Goal: Use online tool/utility: Use online tool/utility

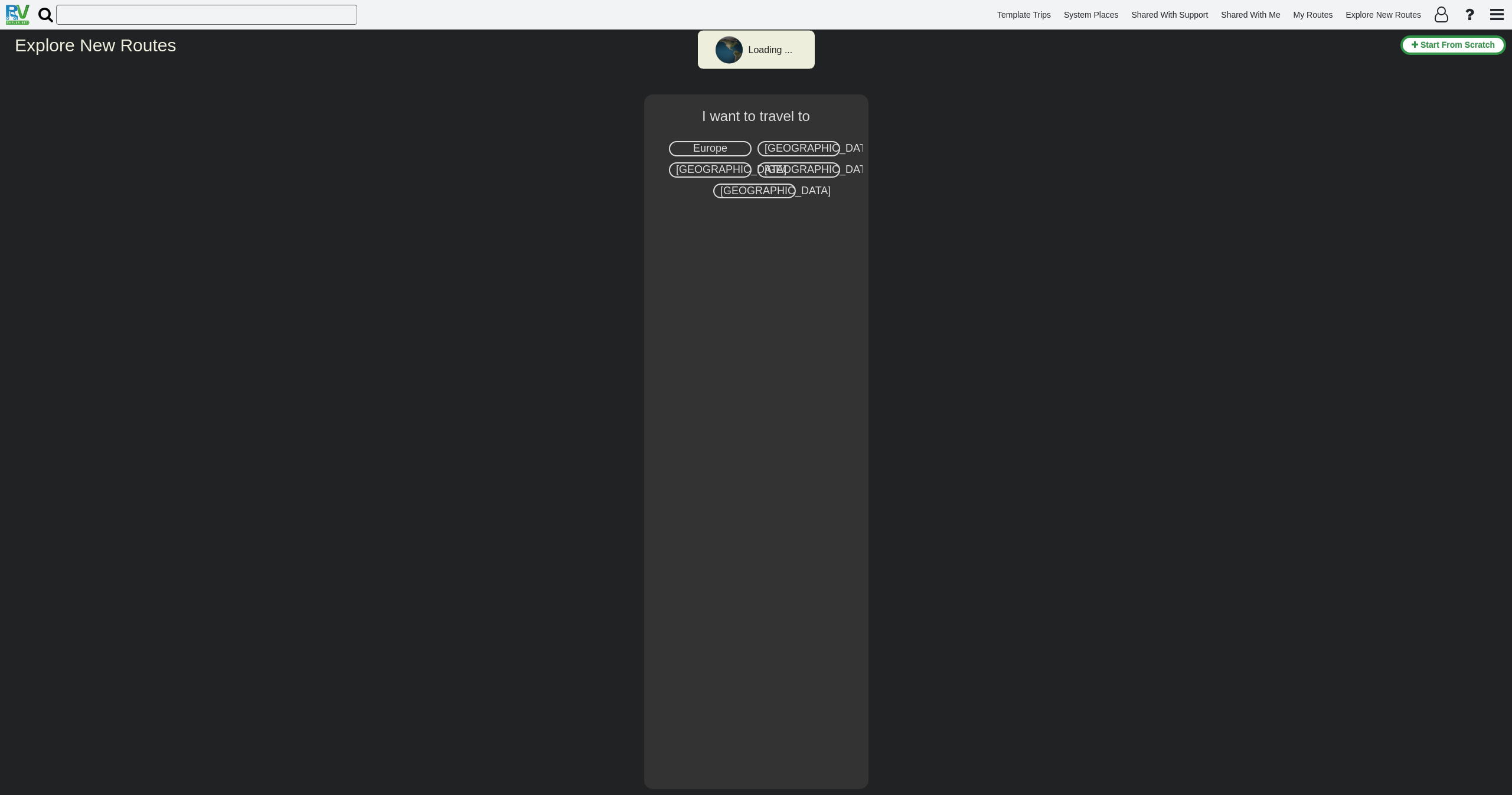
select select "number:2"
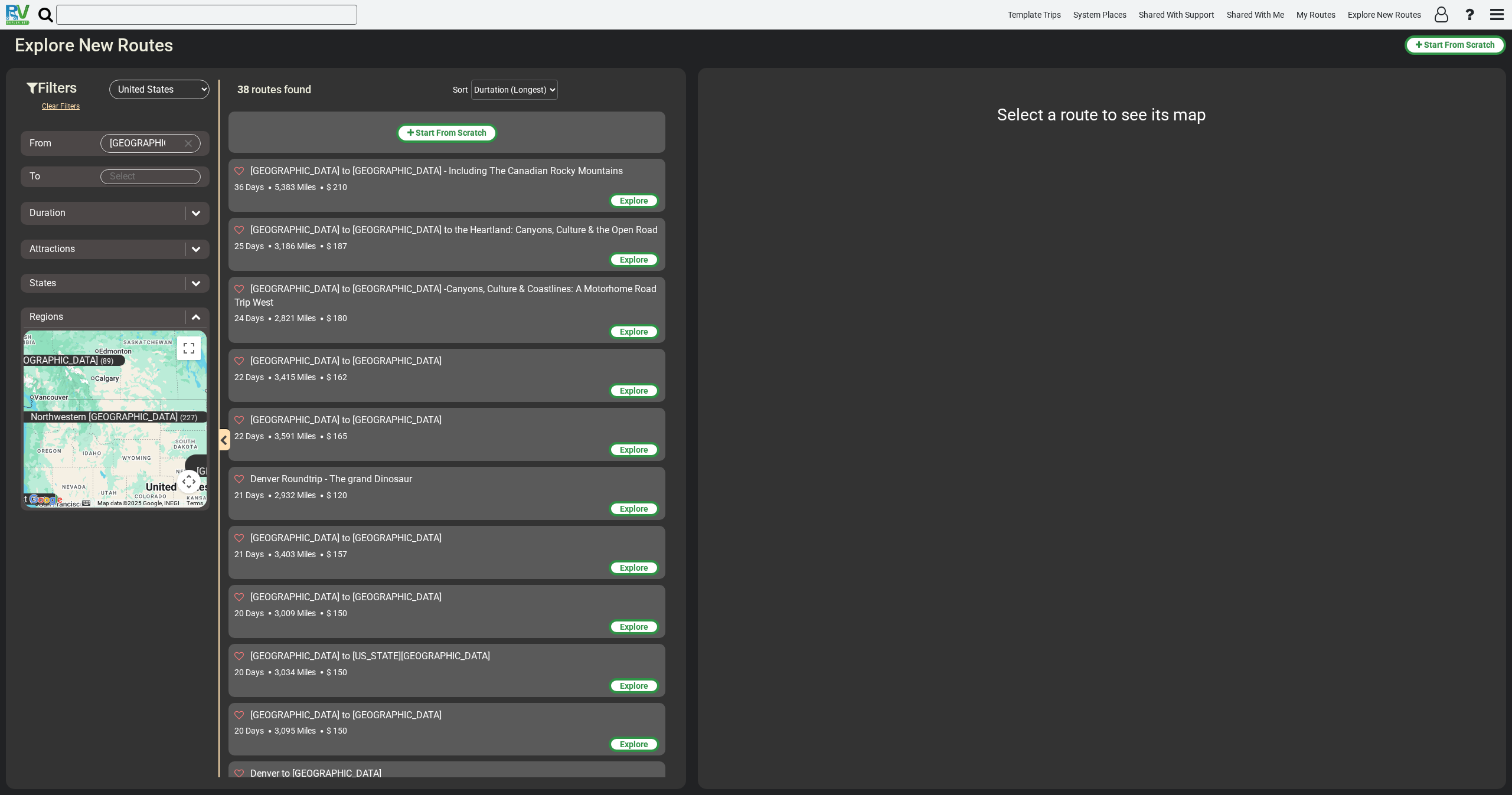
drag, startPoint x: 154, startPoint y: 148, endPoint x: 66, endPoint y: 157, distance: 88.5
click at [68, 155] on div "From [GEOGRAPHIC_DATA]" at bounding box center [115, 144] width 189 height 25
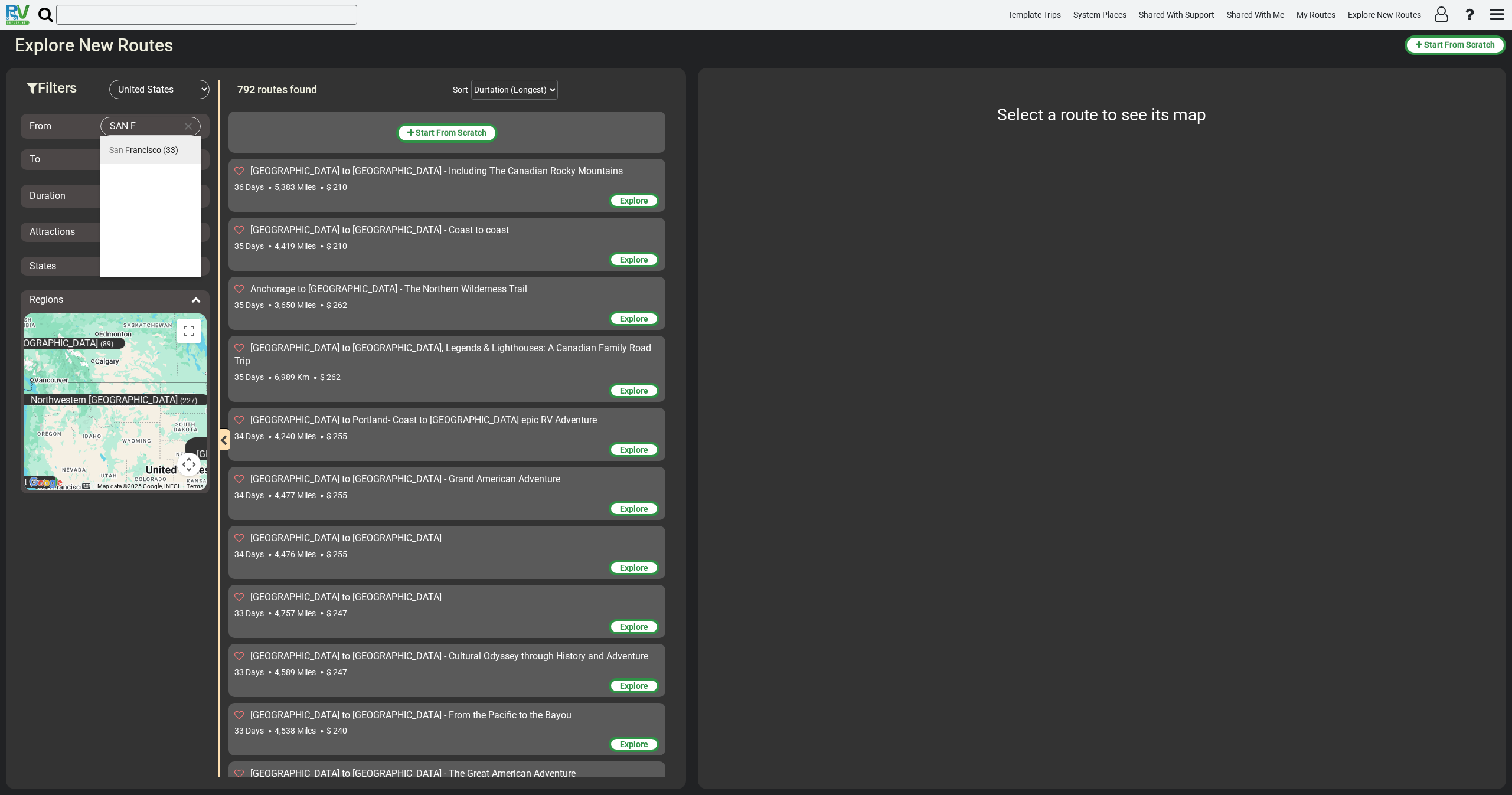
click at [157, 150] on span "San F rancisco" at bounding box center [135, 149] width 52 height 9
type input "[GEOGRAPHIC_DATA]"
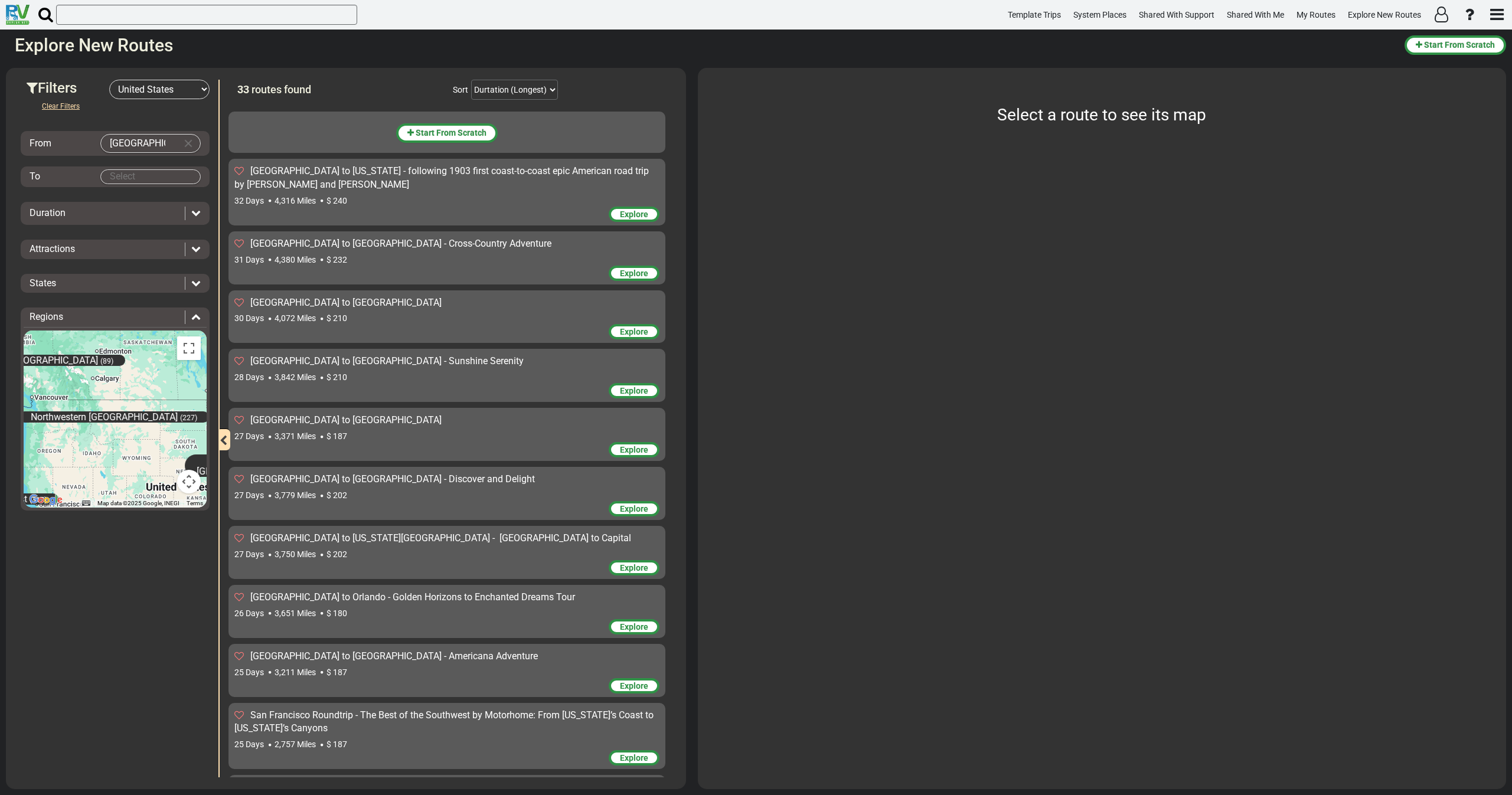
click at [157, 171] on body "Template Trips System Places Shared With Support Shared With Me My Routes Explo…" at bounding box center [756, 397] width 1512 height 795
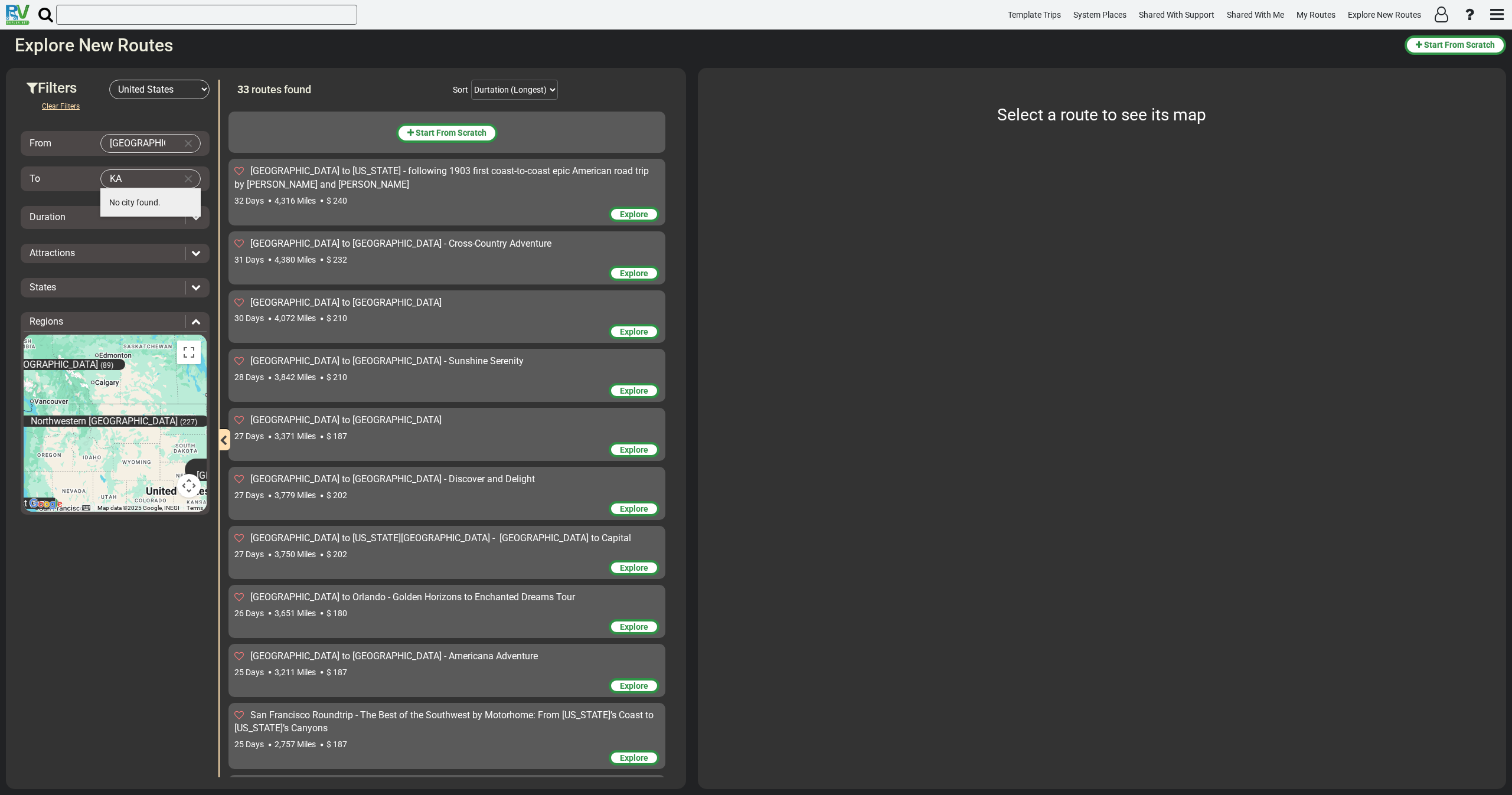
type input "K"
click at [140, 230] on span "[GEOGRAPHIC_DATA]" at bounding box center [127, 230] width 37 height 9
type input "[GEOGRAPHIC_DATA]"
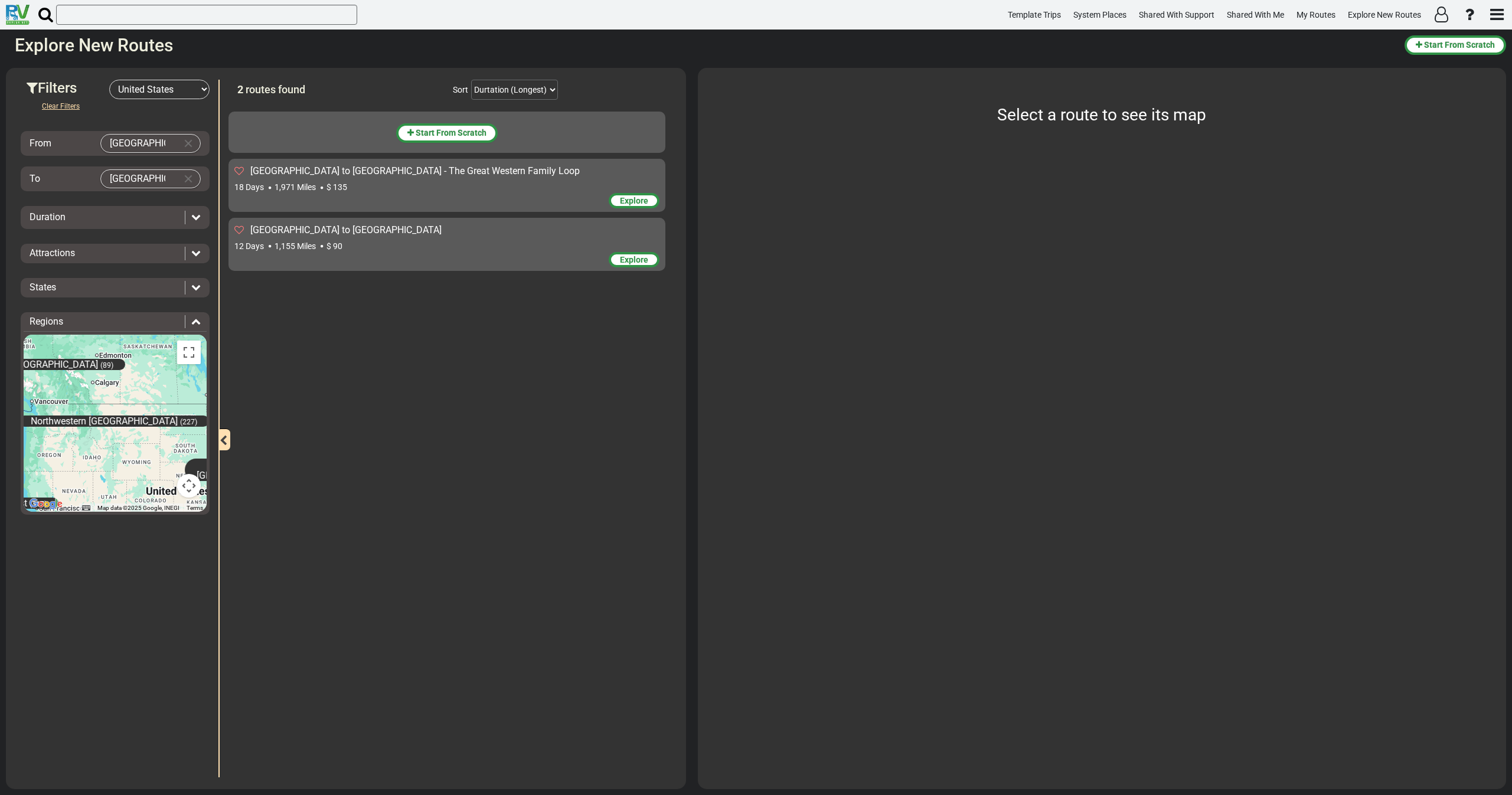
click at [303, 181] on div "18 Days 1,971 Miles $ 135" at bounding box center [447, 186] width 425 height 12
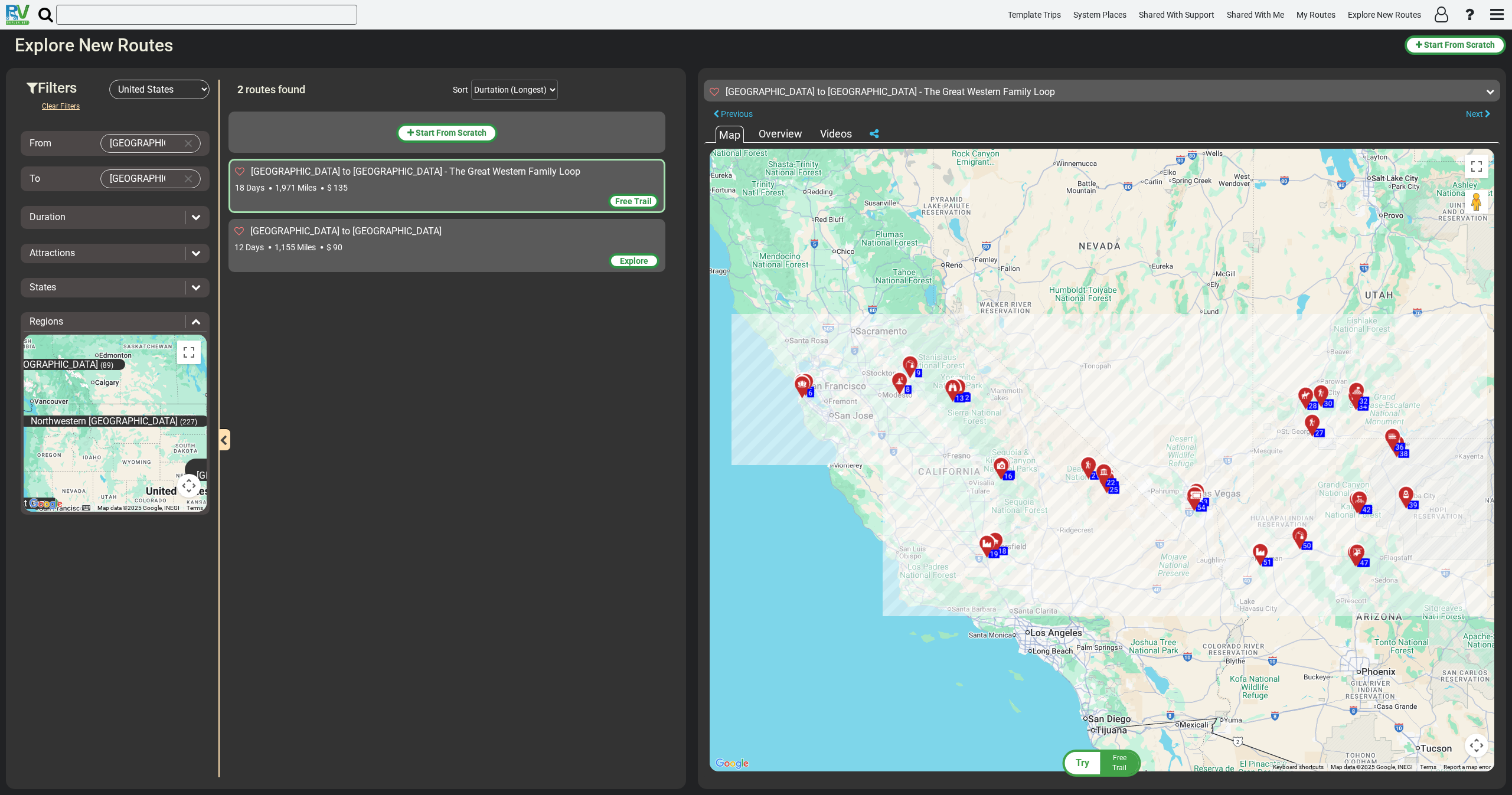
click at [872, 136] on icon at bounding box center [874, 134] width 9 height 11
